Goal: Task Accomplishment & Management: Use online tool/utility

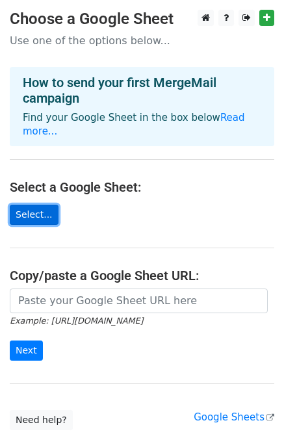
click at [42, 209] on link "Select..." at bounding box center [34, 215] width 49 height 20
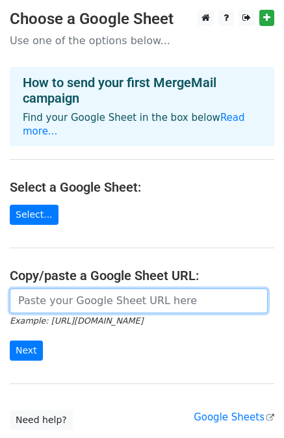
click at [103, 293] on input "url" at bounding box center [139, 301] width 258 height 25
paste input "[URL][DOMAIN_NAME]"
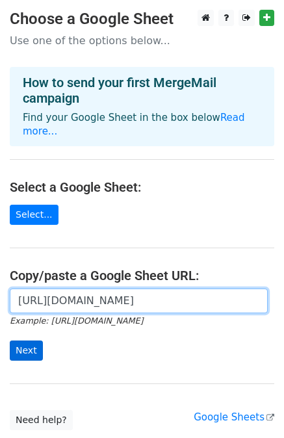
type input "[URL][DOMAIN_NAME]"
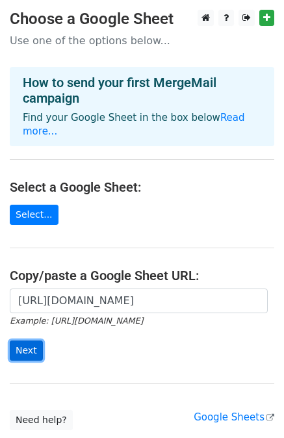
scroll to position [0, 0]
click at [13, 341] on input "Next" at bounding box center [26, 351] width 33 height 20
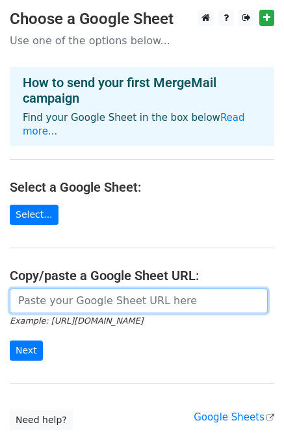
click at [75, 289] on input "url" at bounding box center [139, 301] width 258 height 25
paste input "[URL][DOMAIN_NAME]"
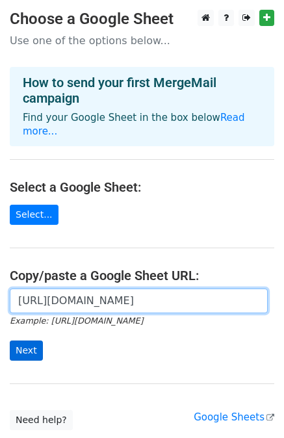
type input "[URL][DOMAIN_NAME]"
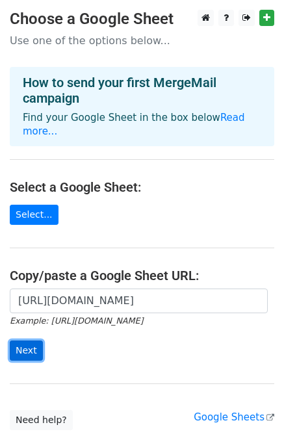
scroll to position [0, 0]
click at [31, 341] on input "Next" at bounding box center [26, 351] width 33 height 20
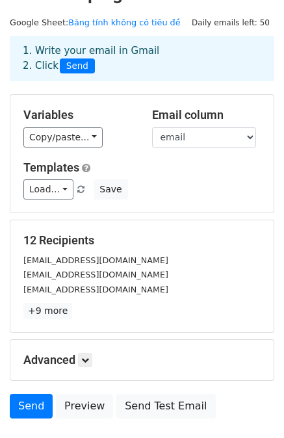
scroll to position [25, 0]
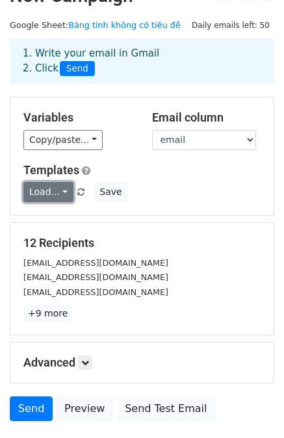
click at [57, 196] on link "Load..." at bounding box center [48, 192] width 50 height 20
click at [155, 183] on div "Load... vđtt Save" at bounding box center [142, 192] width 257 height 20
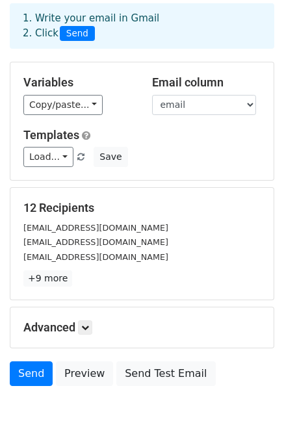
scroll to position [117, 0]
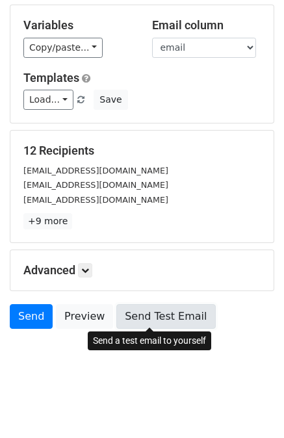
click at [140, 306] on link "Send Test Email" at bounding box center [165, 316] width 99 height 25
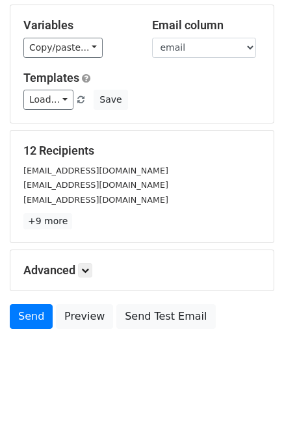
scroll to position [113, 0]
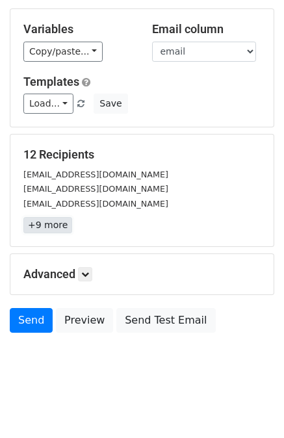
click at [53, 227] on link "+9 more" at bounding box center [47, 225] width 49 height 16
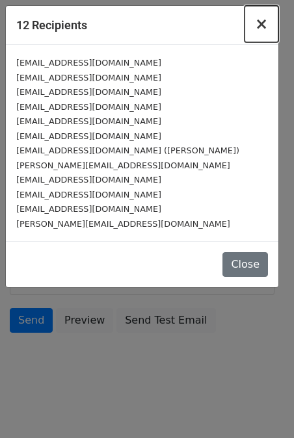
click at [255, 27] on button "×" at bounding box center [261, 24] width 34 height 36
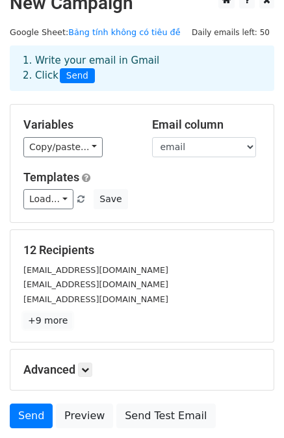
scroll to position [18, 0]
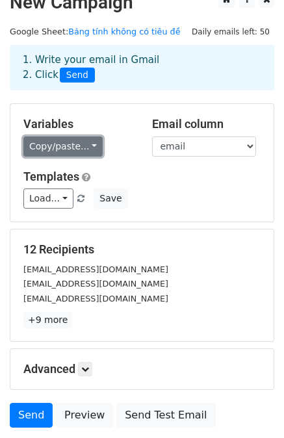
click at [67, 146] on link "Copy/paste..." at bounding box center [62, 147] width 79 height 20
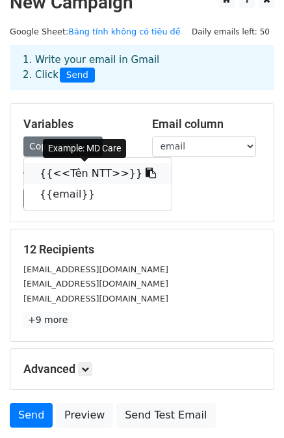
click at [77, 165] on link "{{<<Tên NTT>>}}" at bounding box center [98, 173] width 148 height 21
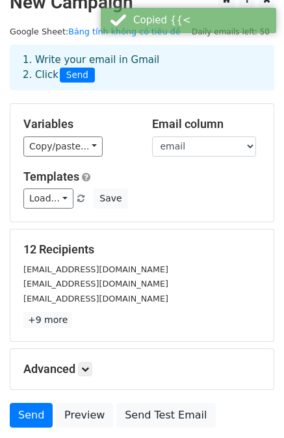
scroll to position [117, 0]
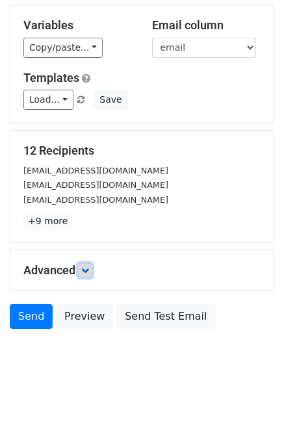
click at [86, 272] on icon at bounding box center [85, 271] width 8 height 8
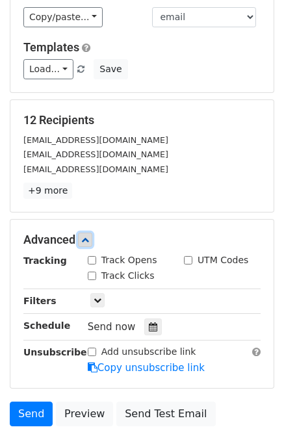
scroll to position [153, 0]
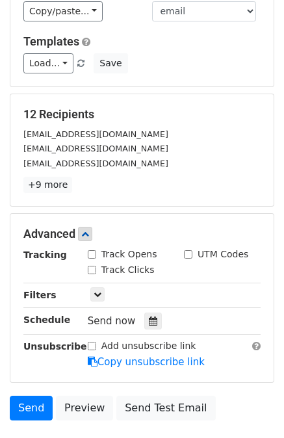
click at [113, 254] on label "Track Opens" at bounding box center [129, 255] width 56 height 14
click at [96, 254] on input "Track Opens" at bounding box center [92, 254] width 8 height 8
checkbox input "true"
click at [103, 268] on label "Track Clicks" at bounding box center [127, 270] width 53 height 14
click at [96, 268] on input "Track Clicks" at bounding box center [92, 270] width 8 height 8
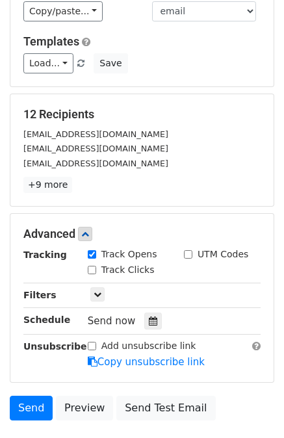
checkbox input "true"
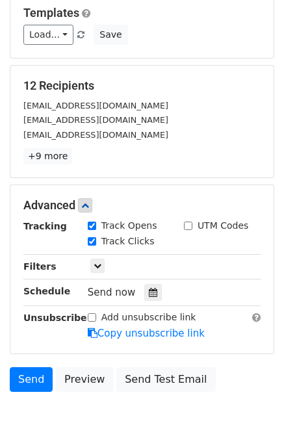
scroll to position [184, 0]
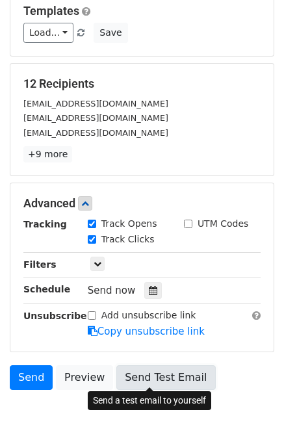
click at [160, 380] on link "Send Test Email" at bounding box center [165, 377] width 99 height 25
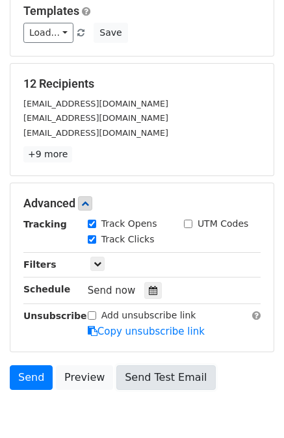
click at [160, 380] on link "Send Test Email" at bounding box center [165, 377] width 99 height 25
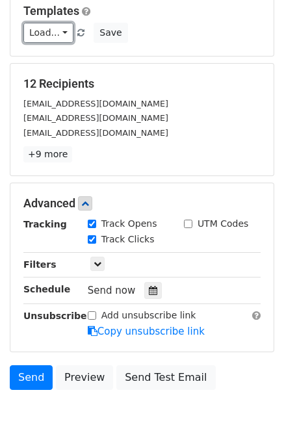
click at [51, 29] on link "Load..." at bounding box center [48, 33] width 50 height 20
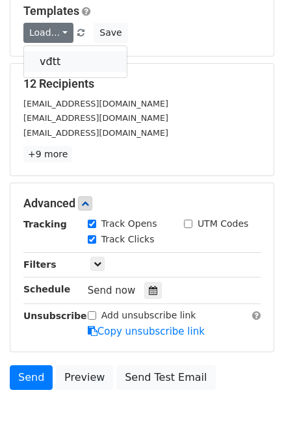
click at [51, 53] on link "vđtt" at bounding box center [75, 61] width 103 height 21
